Goal: Task Accomplishment & Management: Complete application form

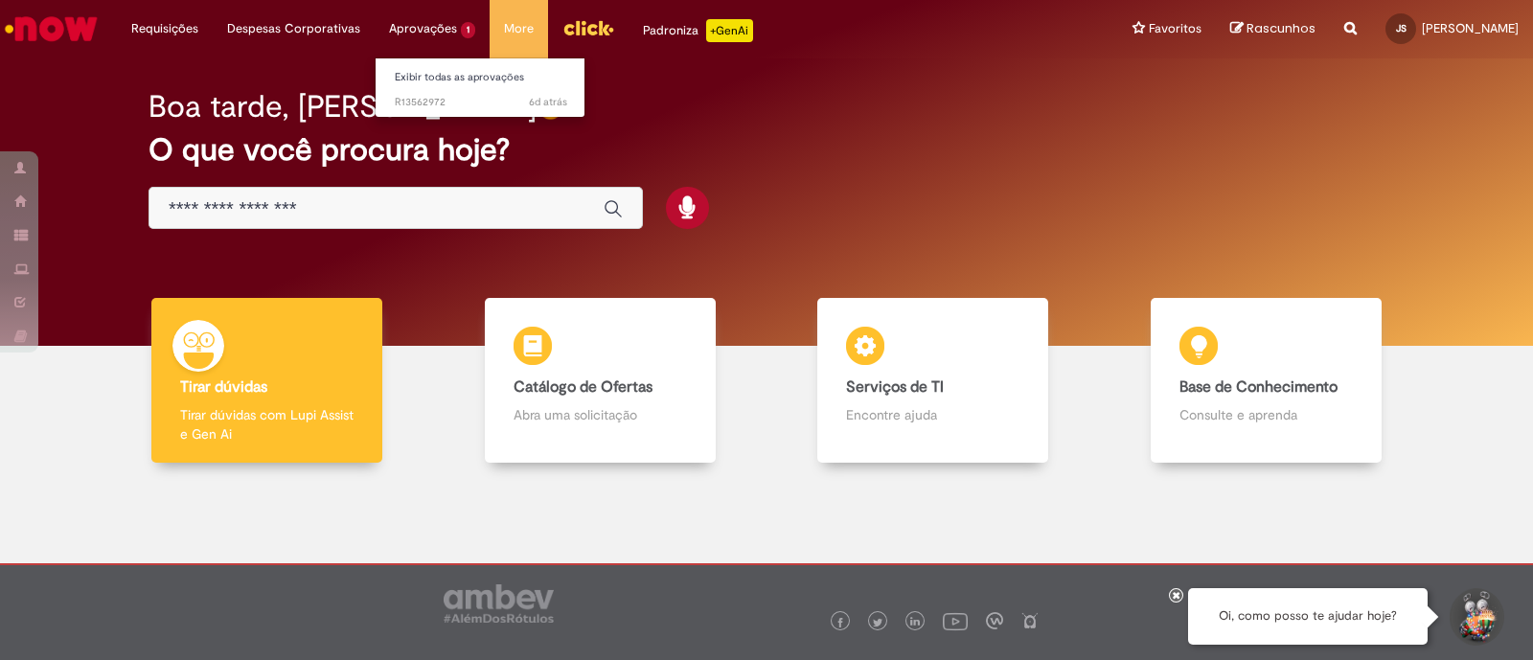
click at [430, 33] on li "Aprovações 1 Exibir todas as aprovações 6d atrás 6 dias atrás R13562972" at bounding box center [432, 28] width 115 height 57
click at [455, 28] on li "Aprovações 1 Exibir todas as aprovações 6d atrás 6 dias atrás R13562972" at bounding box center [432, 28] width 115 height 57
click at [447, 103] on span "6d atrás 6 dias atrás R13562972" at bounding box center [481, 102] width 172 height 15
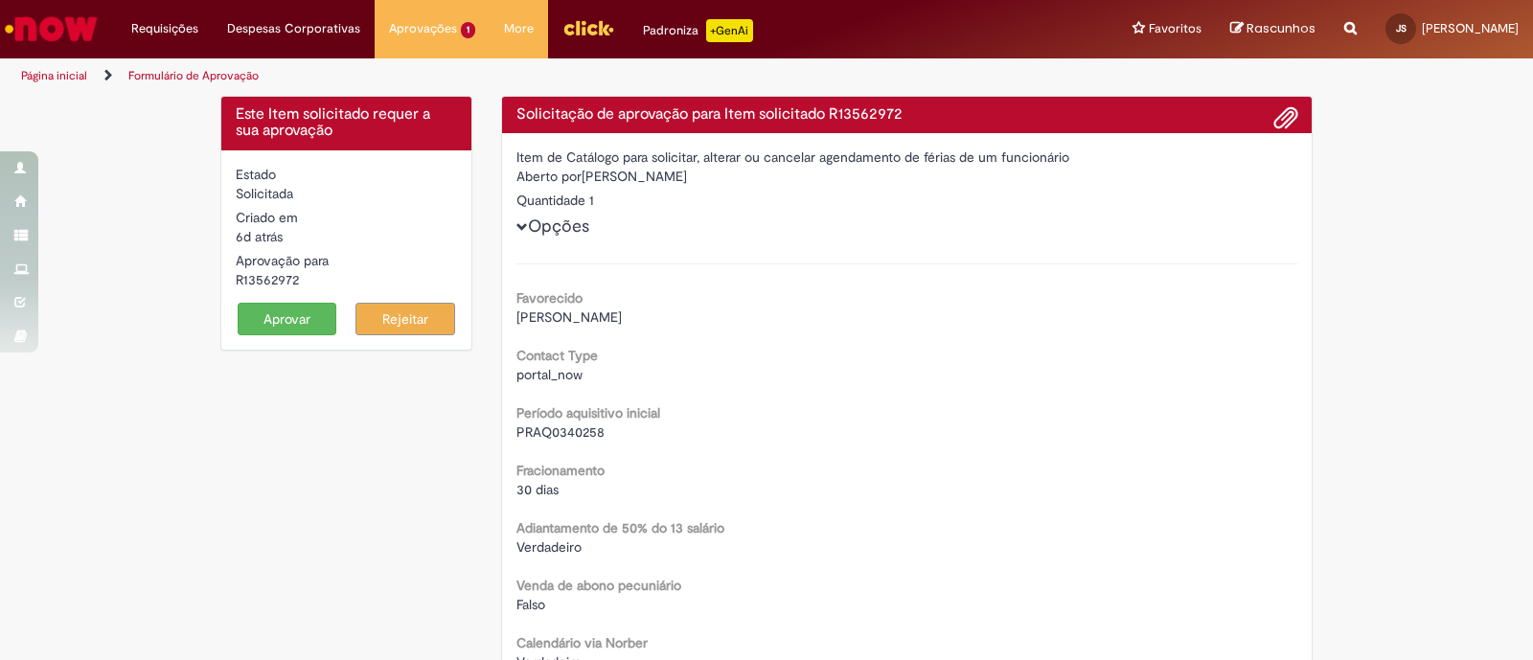
drag, startPoint x: 281, startPoint y: 310, endPoint x: 292, endPoint y: 312, distance: 11.9
click at [283, 310] on button "Aprovar" at bounding box center [288, 319] width 100 height 33
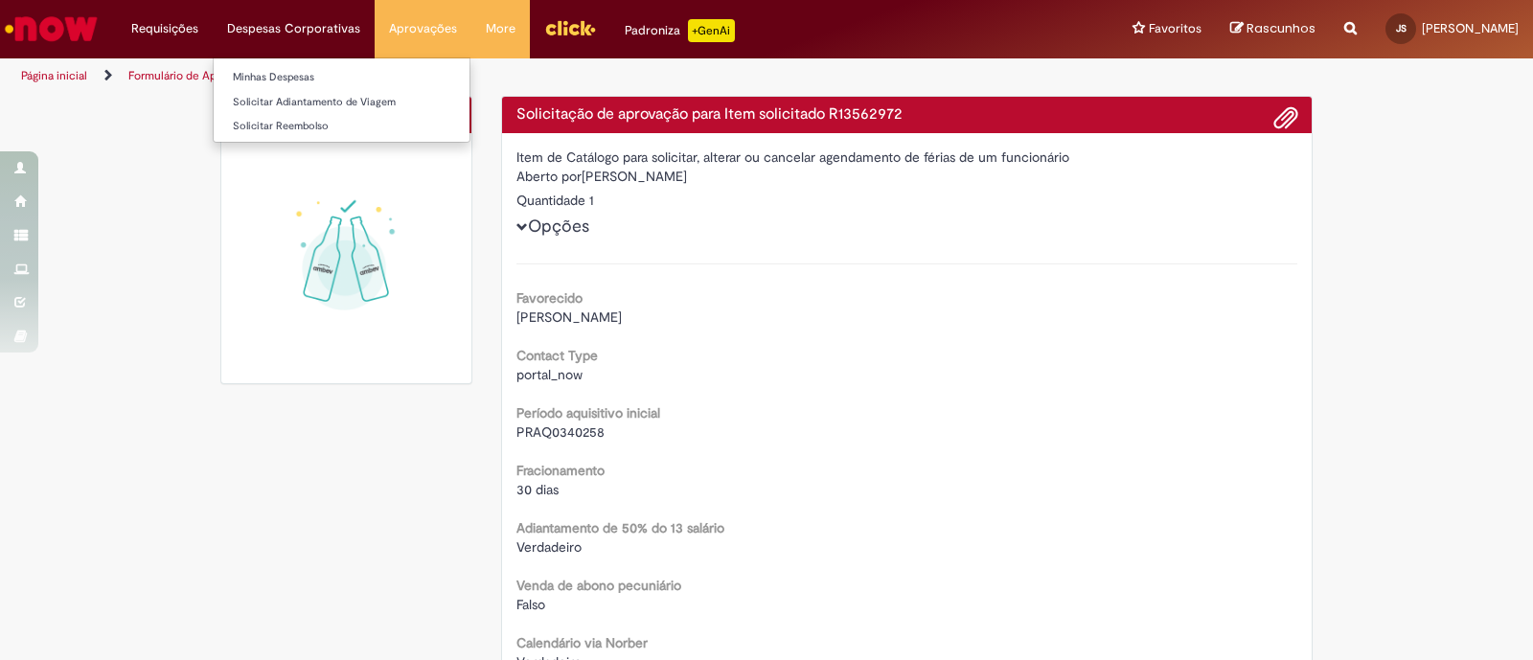
click at [292, 21] on li "Despesas Corporativas Minhas Despesas Solicitar Adiantamento de Viagem Solicita…" at bounding box center [294, 28] width 162 height 57
click at [269, 25] on li "Despesas Corporativas Minhas Despesas Solicitar Adiantamento de Viagem Solicita…" at bounding box center [294, 28] width 162 height 57
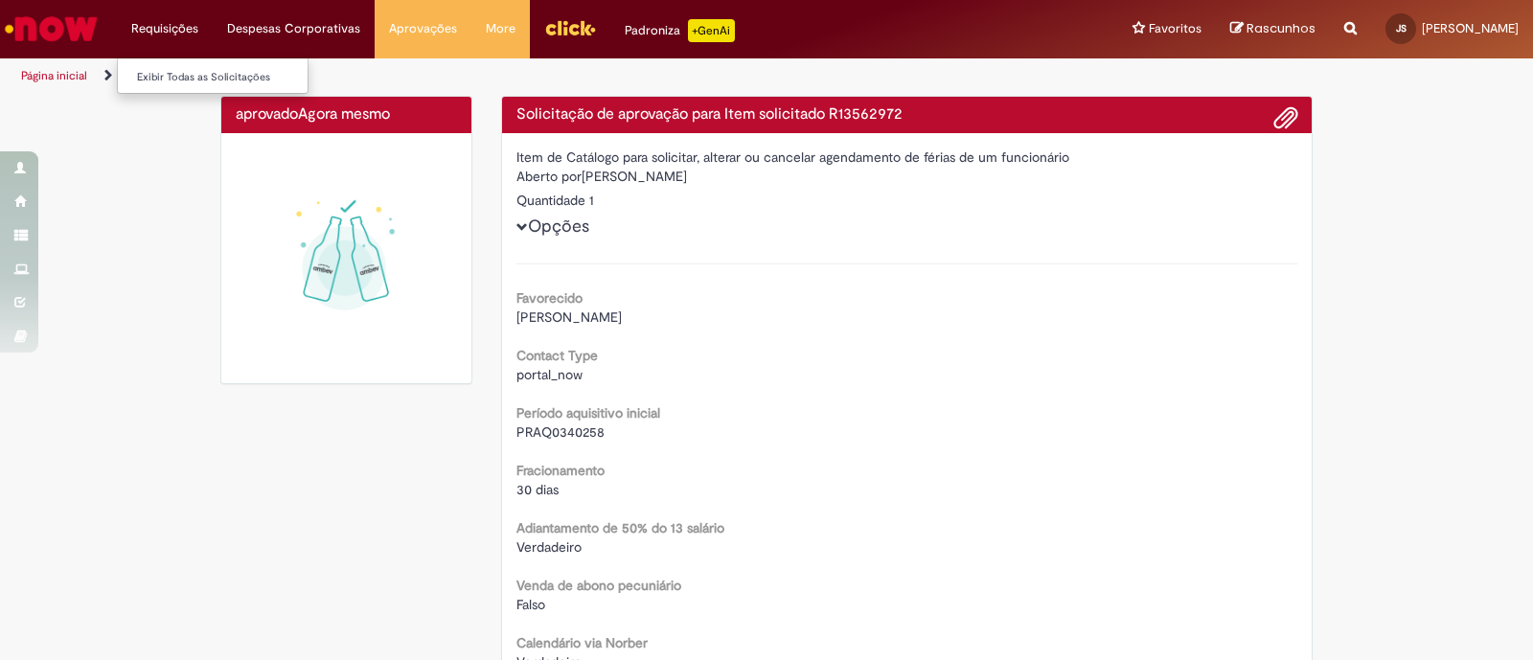
click at [166, 31] on li "Requisições Exibir Todas as Solicitações" at bounding box center [165, 28] width 96 height 57
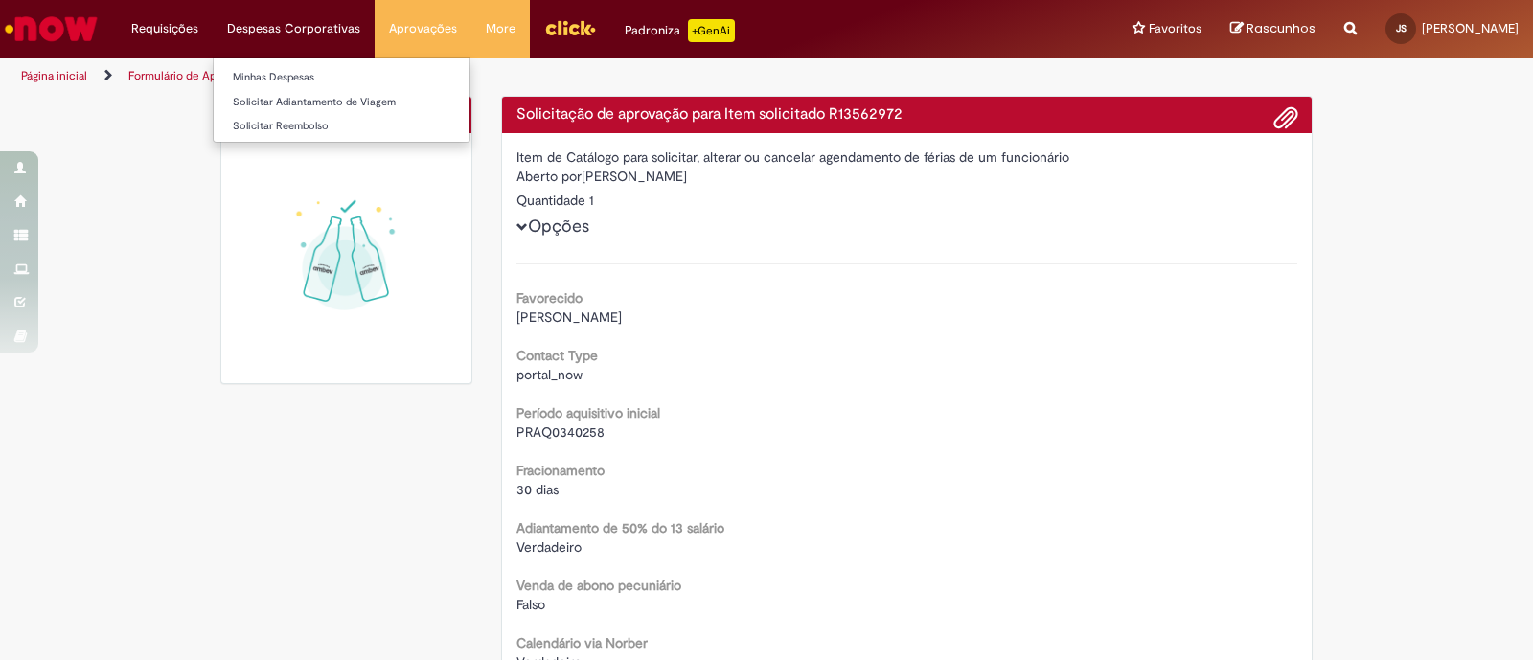
click at [277, 25] on li "Despesas Corporativas Minhas Despesas Solicitar Adiantamento de Viagem Solicita…" at bounding box center [294, 28] width 162 height 57
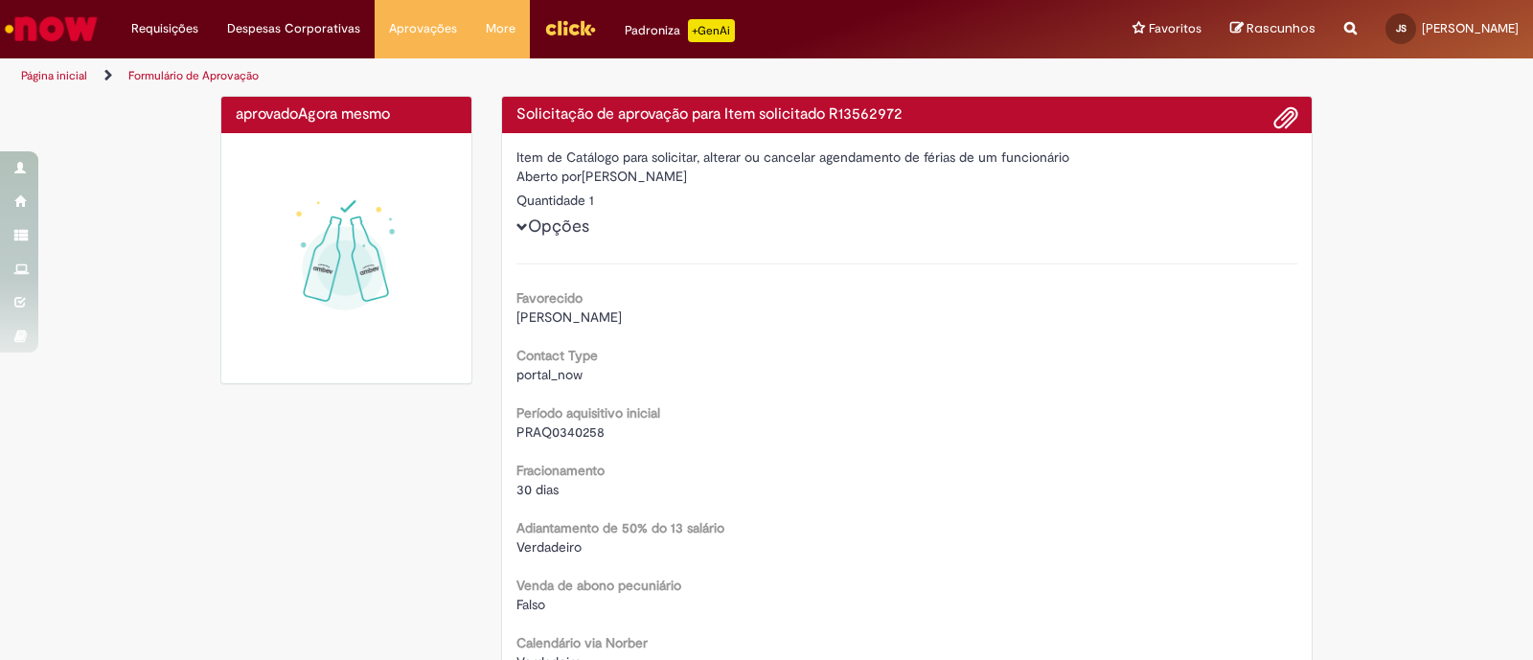
click at [74, 71] on link "Página inicial" at bounding box center [54, 75] width 66 height 15
